Goal: Task Accomplishment & Management: Complete application form

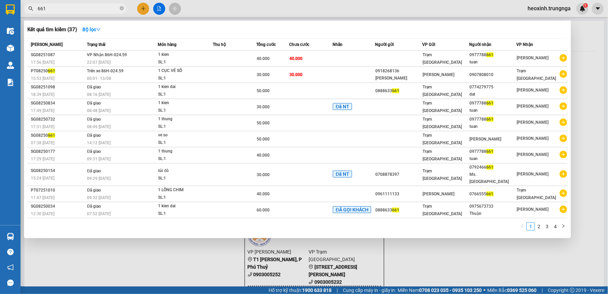
click at [140, 11] on div at bounding box center [304, 147] width 608 height 294
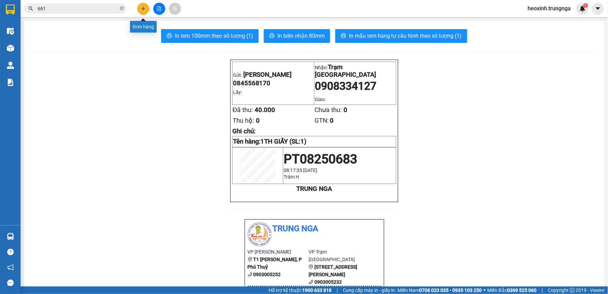
click at [146, 5] on button at bounding box center [143, 9] width 12 height 12
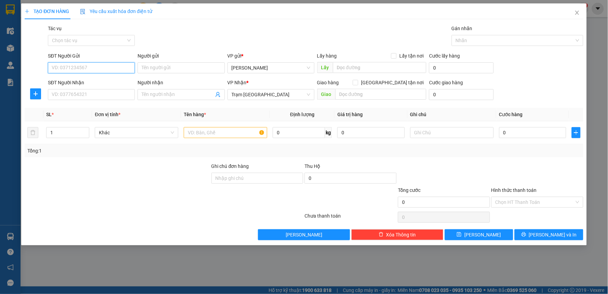
click at [82, 67] on input "SĐT Người Gửi" at bounding box center [91, 67] width 87 height 11
type input "0987565761"
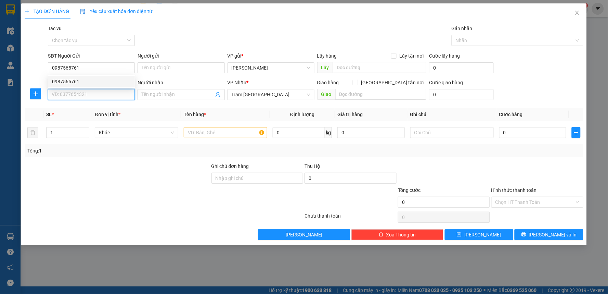
click at [91, 96] on input "SĐT Người Nhận" at bounding box center [91, 94] width 87 height 11
click at [81, 107] on div "0914599473" at bounding box center [91, 108] width 79 height 8
type input "0914599473"
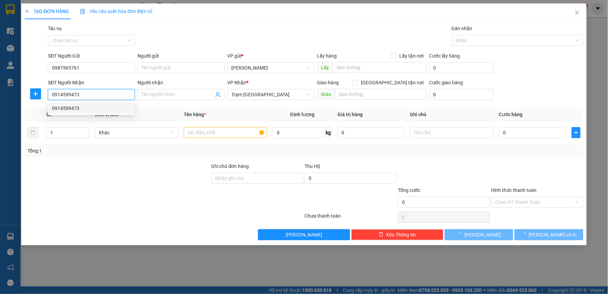
type input "30.000"
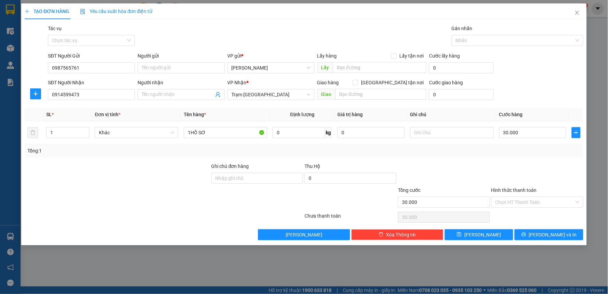
click at [452, 154] on div "Tổng: 1" at bounding box center [304, 150] width 559 height 13
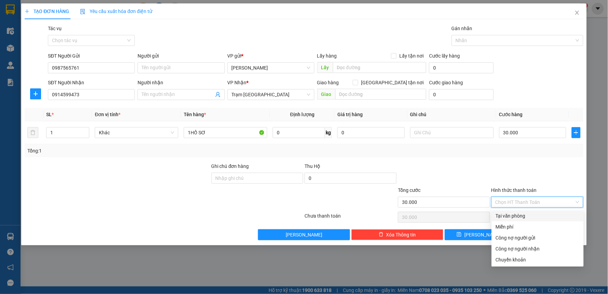
click at [517, 197] on input "Hình thức thanh toán" at bounding box center [534, 202] width 79 height 10
click at [506, 213] on div "Tại văn phòng" at bounding box center [538, 216] width 84 height 8
type input "0"
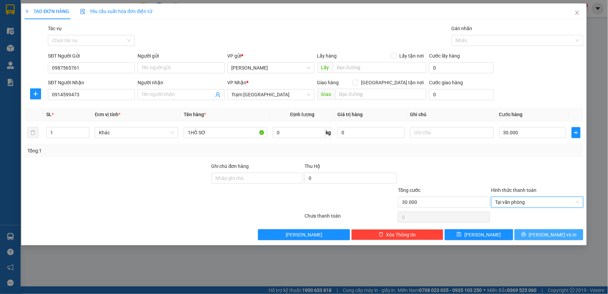
click at [553, 235] on span "[PERSON_NAME] và In" at bounding box center [553, 235] width 48 height 8
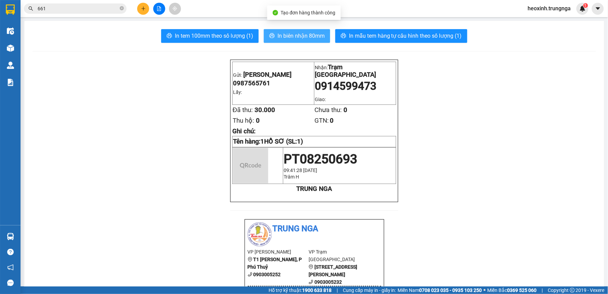
click at [273, 34] on button "In biên nhận 80mm" at bounding box center [297, 36] width 66 height 14
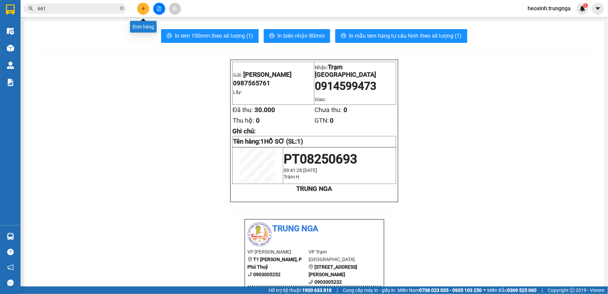
click at [142, 8] on icon "plus" at bounding box center [143, 8] width 4 height 0
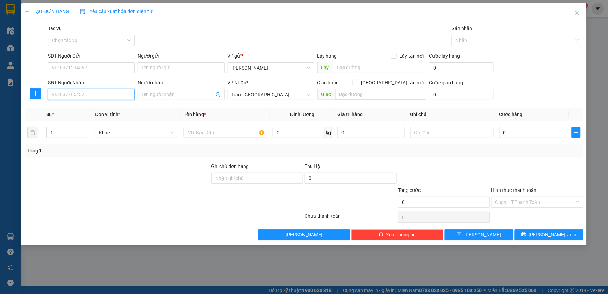
click at [73, 92] on input "SĐT Người Nhận" at bounding box center [91, 94] width 87 height 11
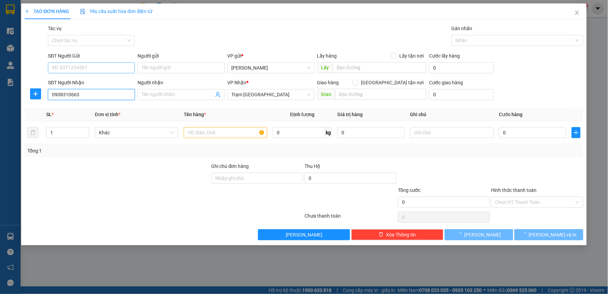
type input "0908310663"
click at [88, 68] on input "SĐT Người Gửi" at bounding box center [91, 67] width 87 height 11
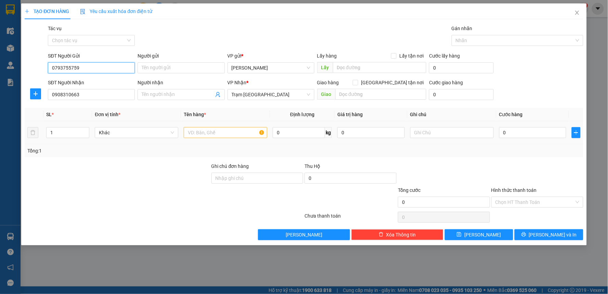
type input "0793755759"
click at [204, 128] on input "text" at bounding box center [225, 132] width 83 height 11
type input "1TH GIẤY SẦU RIÊNG"
click at [547, 166] on div at bounding box center [537, 174] width 93 height 24
click at [528, 134] on input "0" at bounding box center [532, 132] width 67 height 11
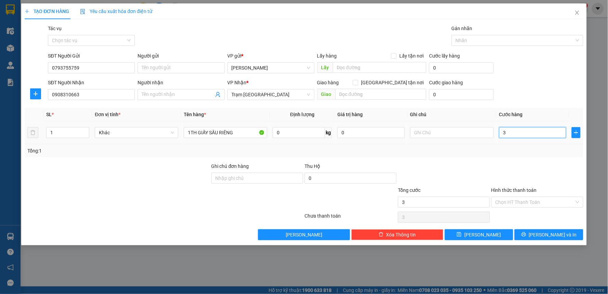
type input "3"
type input "30"
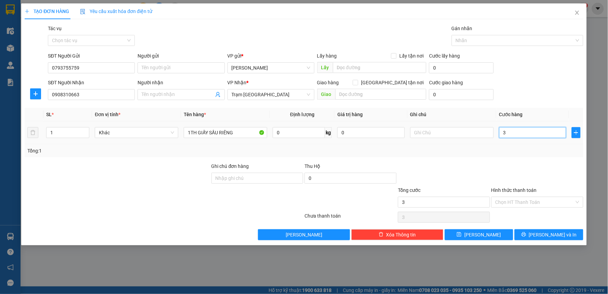
type input "30"
type input "30.000"
click at [514, 176] on div at bounding box center [537, 174] width 93 height 24
click at [515, 201] on input "Hình thức thanh toán" at bounding box center [534, 202] width 79 height 10
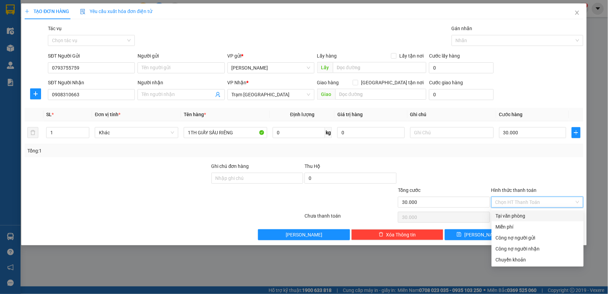
click at [517, 212] on div "Tại văn phòng" at bounding box center [538, 216] width 84 height 8
type input "0"
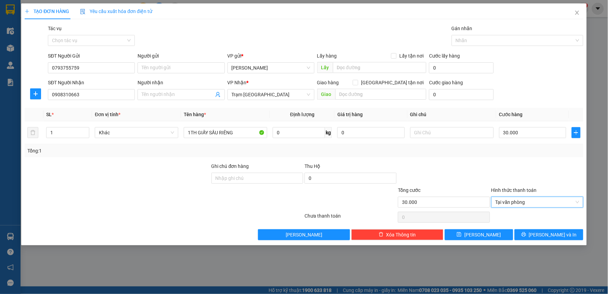
click at [473, 146] on div "Tổng: 1" at bounding box center [304, 150] width 559 height 13
click at [534, 236] on button "[PERSON_NAME] và In" at bounding box center [549, 234] width 69 height 11
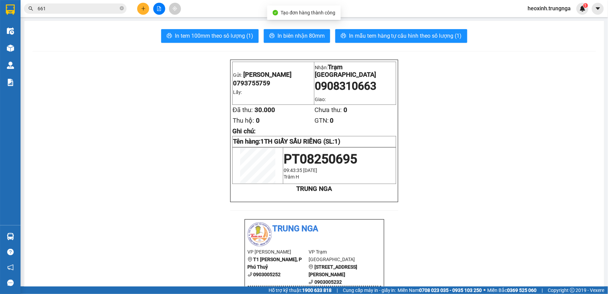
click at [286, 33] on span "In biên nhận 80mm" at bounding box center [300, 35] width 47 height 9
click at [142, 7] on icon "plus" at bounding box center [143, 8] width 5 height 5
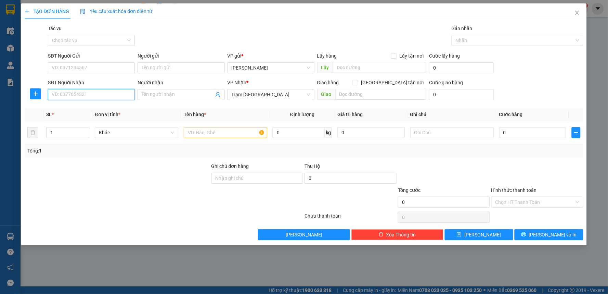
click at [105, 100] on input "SĐT Người Nhận" at bounding box center [91, 94] width 87 height 11
type input "0703516358"
click at [81, 60] on div "SĐT Người Gửi" at bounding box center [91, 57] width 87 height 10
click at [81, 65] on input "SĐT Người Gửi" at bounding box center [91, 67] width 87 height 11
type input "0343041311"
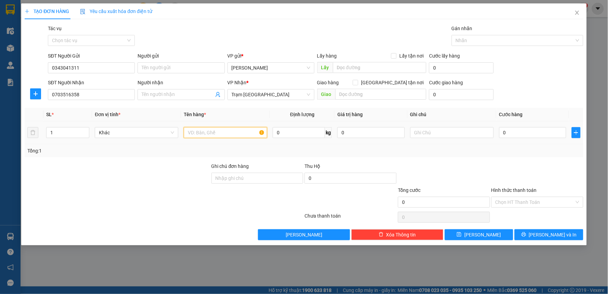
click at [229, 130] on input "text" at bounding box center [225, 132] width 83 height 11
click at [229, 133] on input "text" at bounding box center [225, 132] width 83 height 11
type input "1 TÚI ĐEN"
click at [515, 133] on input "0" at bounding box center [532, 132] width 67 height 11
type input "3"
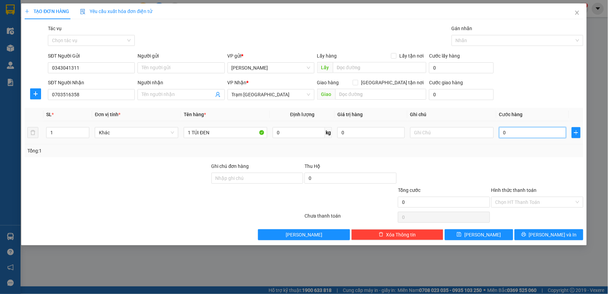
type input "3"
type input "30"
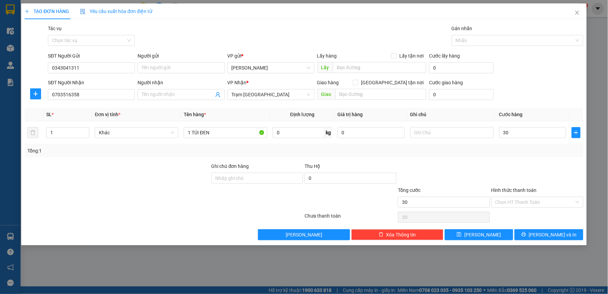
type input "30.000"
click at [502, 161] on div "Transit Pickup Surcharge Ids Transit Deliver Surcharge Ids Transit Deliver Surc…" at bounding box center [304, 132] width 559 height 215
click at [522, 199] on input "Hình thức thanh toán" at bounding box center [534, 202] width 79 height 10
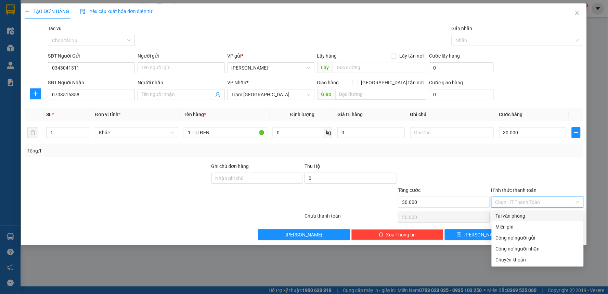
click at [520, 216] on div "Tại văn phòng" at bounding box center [538, 216] width 84 height 8
type input "0"
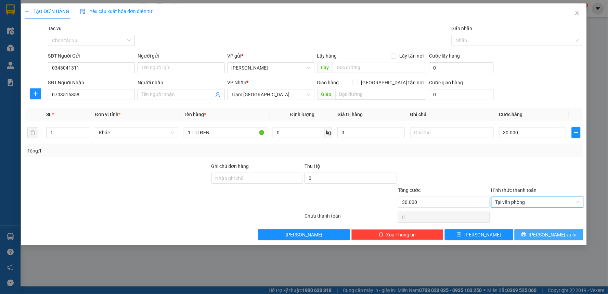
click at [526, 234] on icon "printer" at bounding box center [523, 234] width 4 height 4
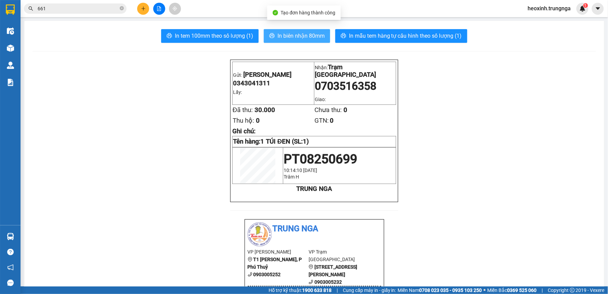
click at [298, 35] on span "In biên nhận 80mm" at bounding box center [300, 35] width 47 height 9
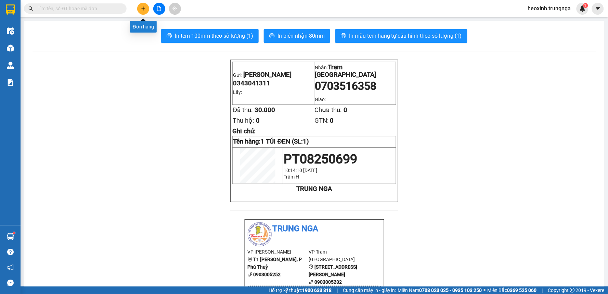
click at [140, 8] on button at bounding box center [143, 9] width 12 height 12
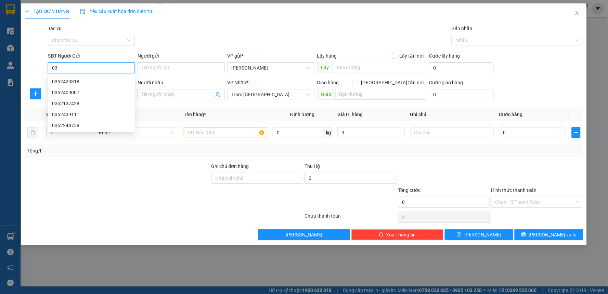
type input "0"
drag, startPoint x: 158, startPoint y: 91, endPoint x: 123, endPoint y: 96, distance: 34.9
click at [158, 91] on input "Người nhận" at bounding box center [178, 95] width 72 height 8
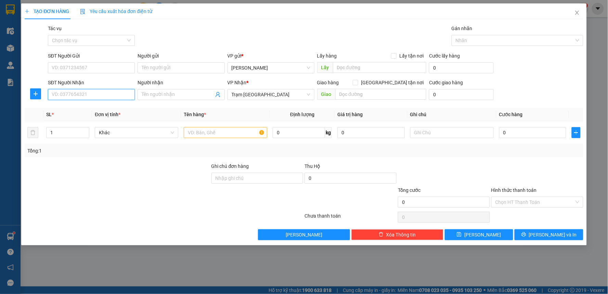
click at [94, 90] on input "SĐT Người Nhận" at bounding box center [91, 94] width 87 height 11
type input "0327111677"
click at [205, 134] on input "text" at bounding box center [225, 132] width 83 height 11
type input "1 XE MÁY"
click at [427, 96] on div "Giao hàng [GEOGRAPHIC_DATA] tận nơi [GEOGRAPHIC_DATA]" at bounding box center [372, 91] width 112 height 24
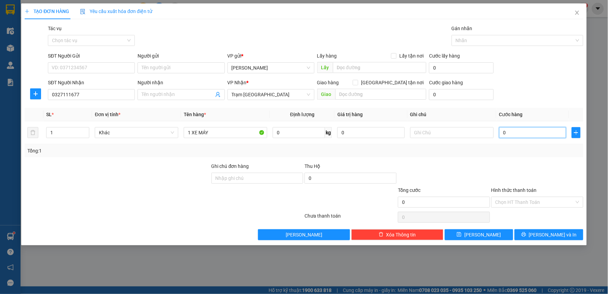
type input "2"
type input "25"
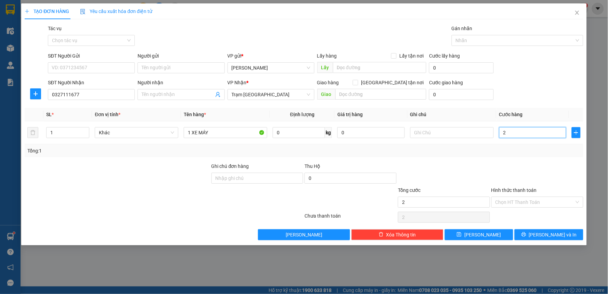
type input "25"
type input "250"
type input "250.000"
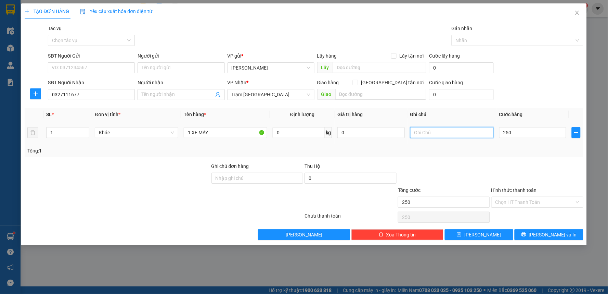
type input "250.000"
click at [425, 135] on input "text" at bounding box center [451, 132] width 83 height 11
type input "THEO KHÁCH 12H30"
click at [505, 201] on input "Hình thức thanh toán" at bounding box center [534, 202] width 79 height 10
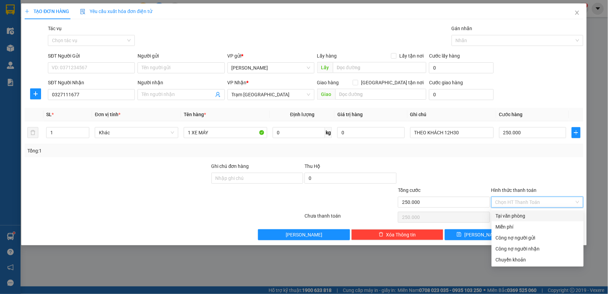
click at [518, 216] on div "Tại văn phòng" at bounding box center [538, 216] width 84 height 8
type input "0"
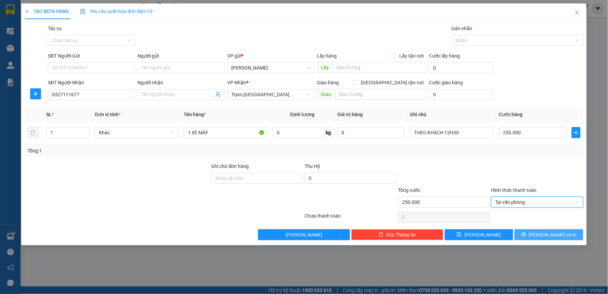
click at [532, 231] on button "[PERSON_NAME] và In" at bounding box center [549, 234] width 69 height 11
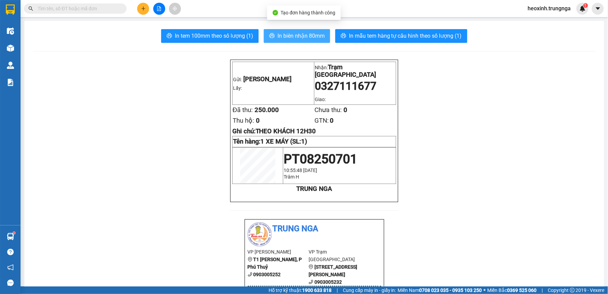
drag, startPoint x: 297, startPoint y: 32, endPoint x: 351, endPoint y: 155, distance: 134.2
click at [296, 32] on span "In biên nhận 80mm" at bounding box center [300, 35] width 47 height 9
click at [299, 38] on span "In biên nhận 80mm" at bounding box center [300, 35] width 47 height 9
click at [105, 6] on input "text" at bounding box center [78, 9] width 81 height 8
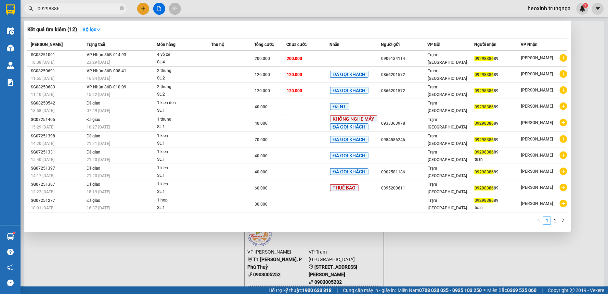
type input "09298386"
